Goal: Transaction & Acquisition: Purchase product/service

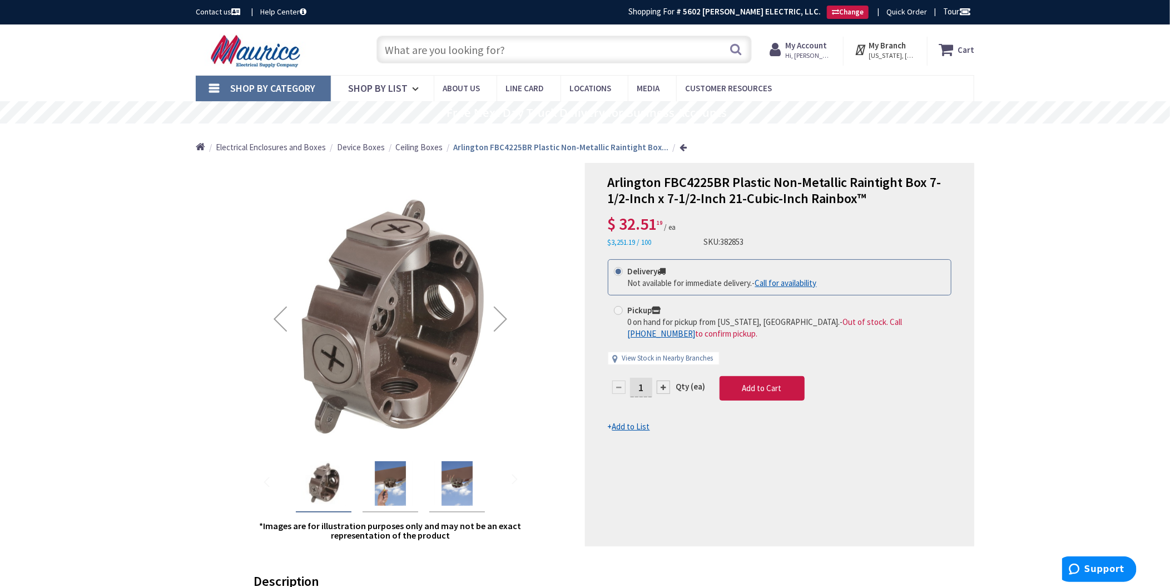
click at [475, 55] on input "text" at bounding box center [564, 50] width 375 height 28
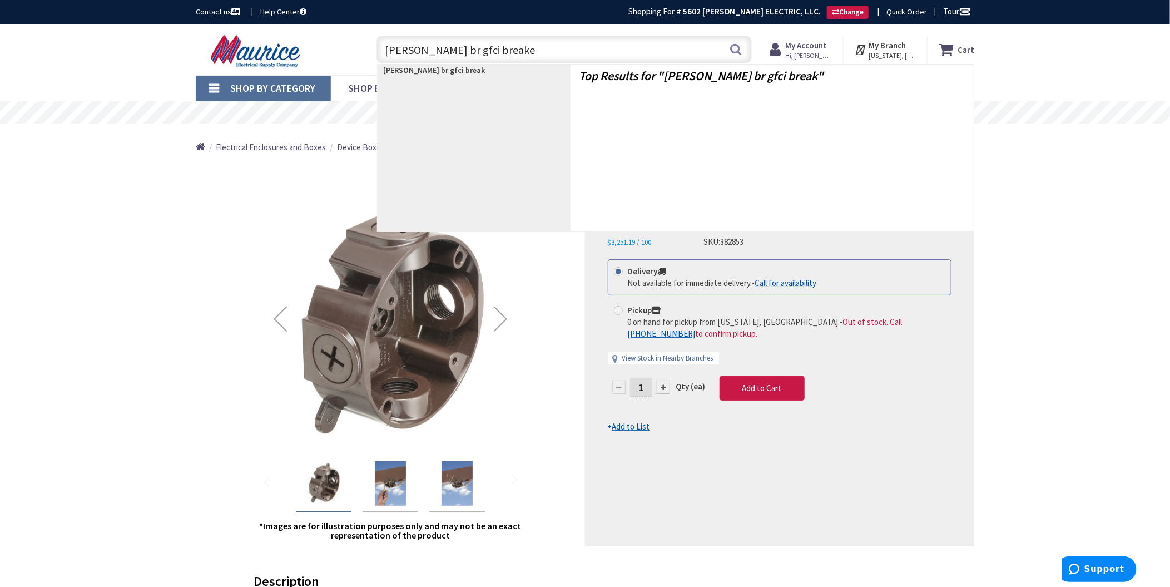
type input "[PERSON_NAME] br gfci breaker"
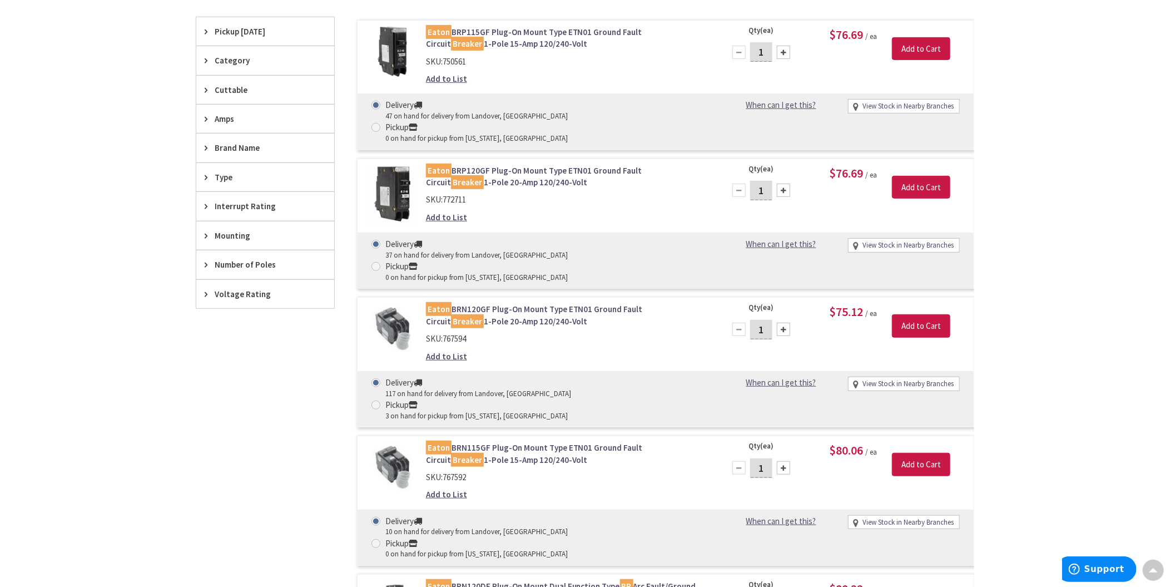
type input "[GEOGRAPHIC_DATA], [STREET_ADDRESS]"
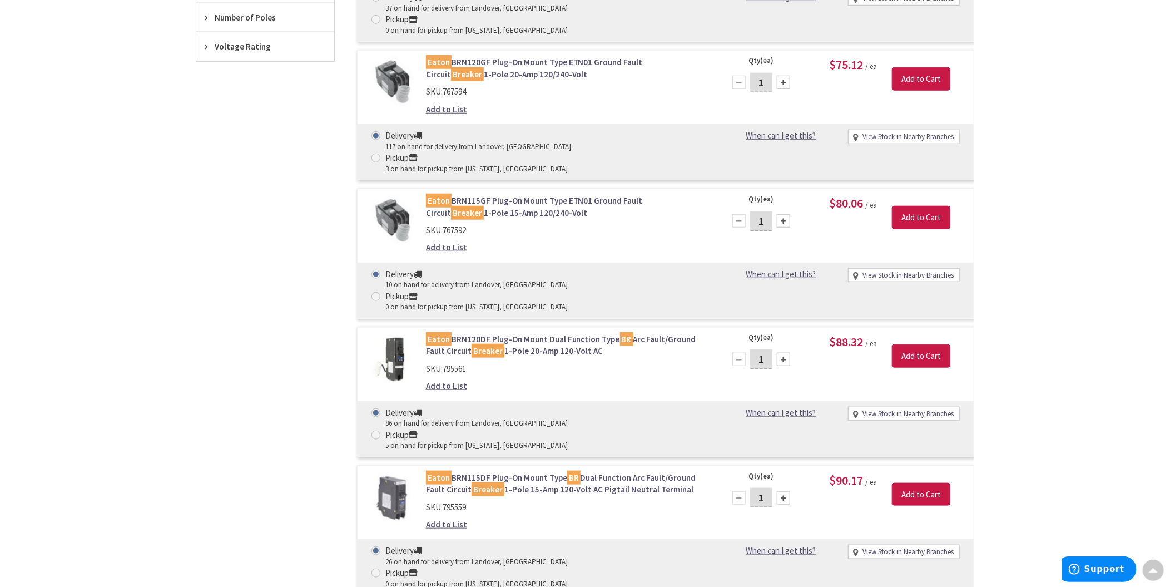
scroll to position [248, 0]
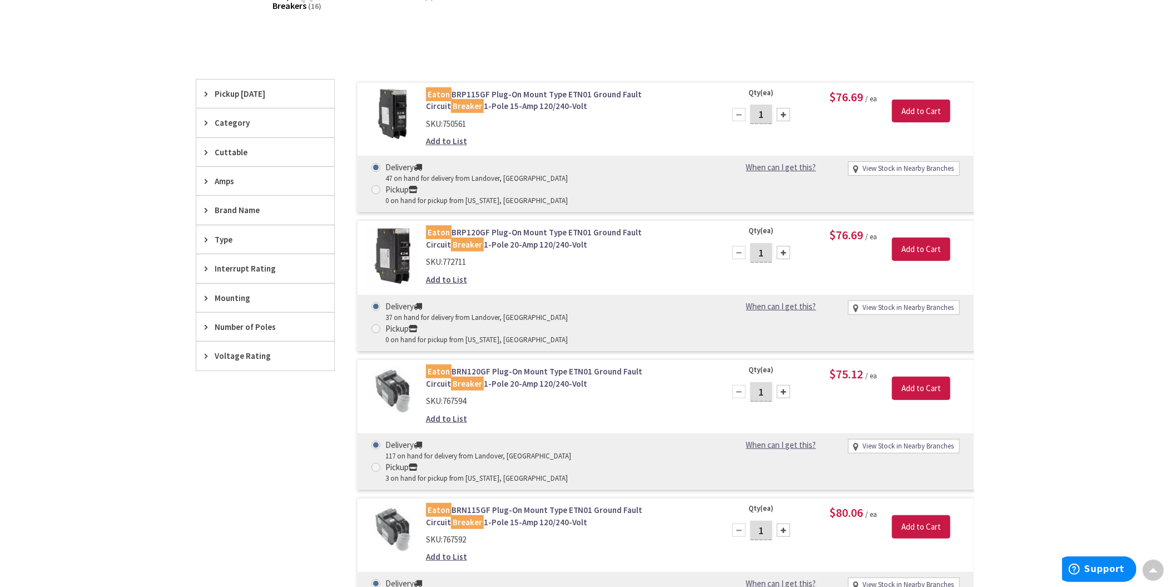
click at [230, 352] on span "Voltage Rating" at bounding box center [260, 356] width 91 height 12
click at [230, 351] on span "Voltage Rating" at bounding box center [260, 356] width 91 height 12
click at [238, 324] on span "Number of Poles" at bounding box center [260, 327] width 91 height 12
click at [212, 385] on span "2" at bounding box center [265, 386] width 138 height 19
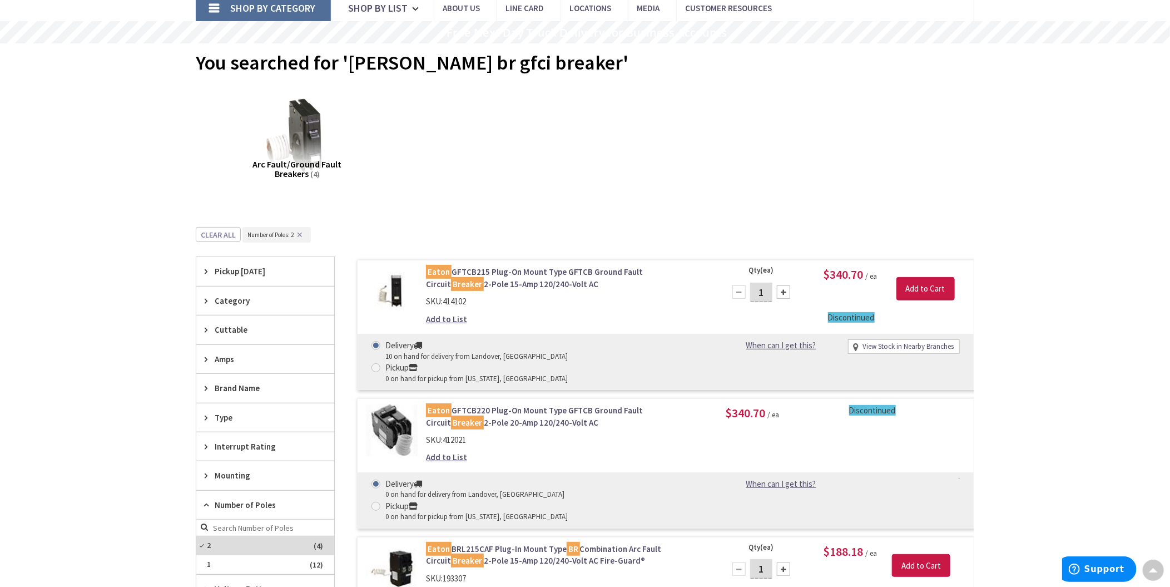
scroll to position [0, 0]
